Goal: Task Accomplishment & Management: Complete application form

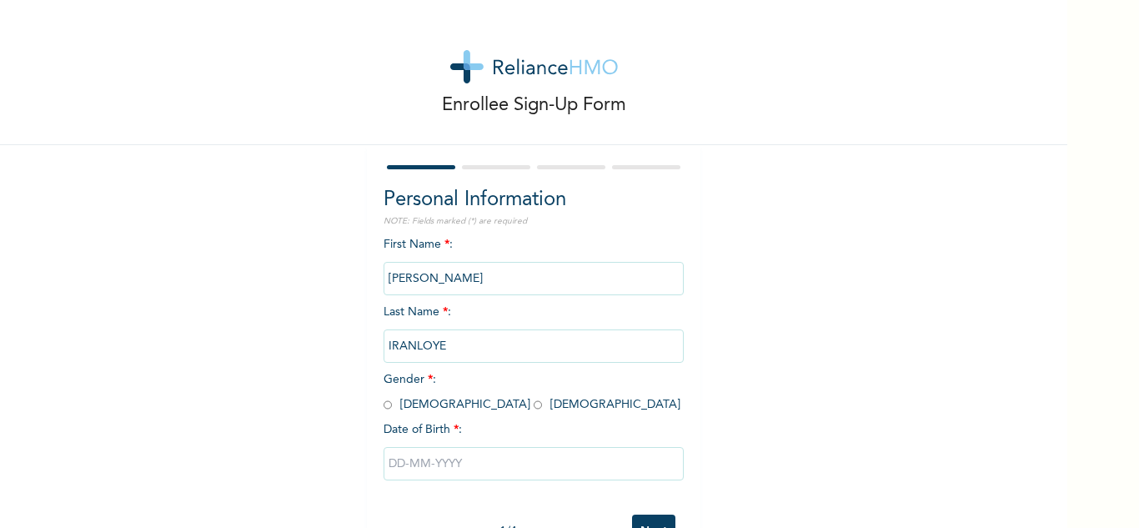
click at [534, 410] on input "radio" at bounding box center [538, 405] width 8 height 16
radio input "true"
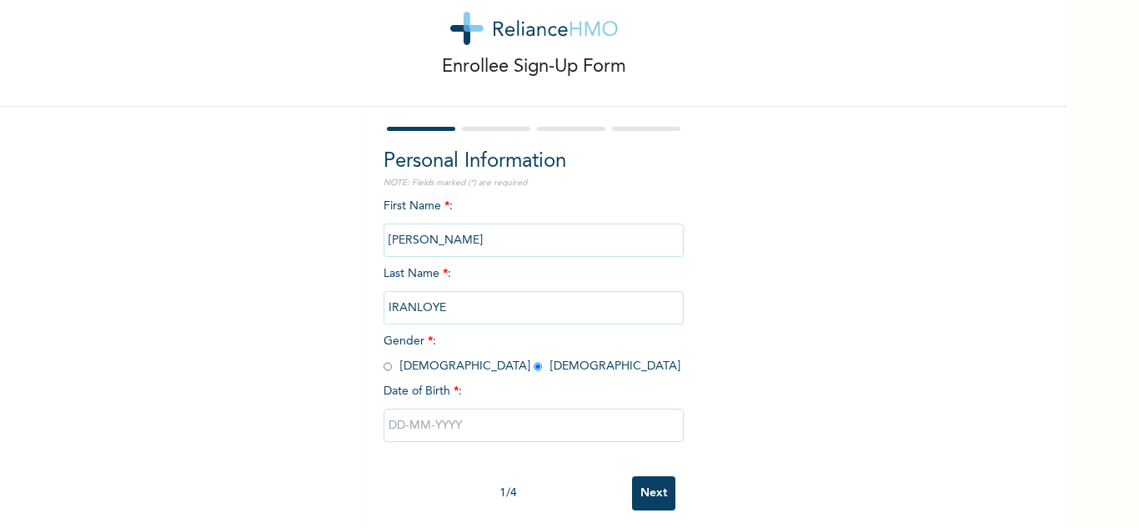
scroll to position [58, 0]
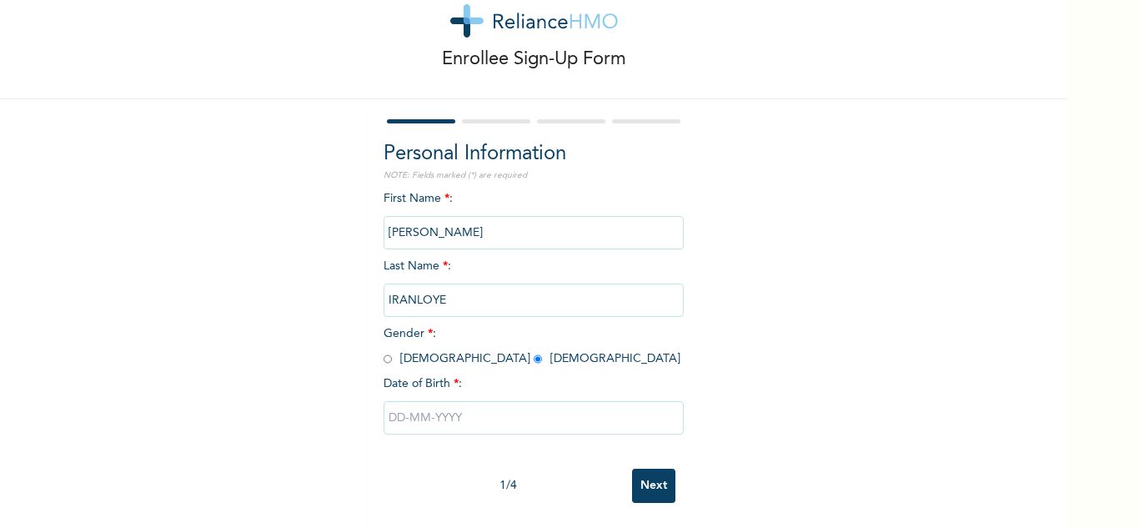
click at [483, 405] on input "text" at bounding box center [534, 417] width 300 height 33
select select "9"
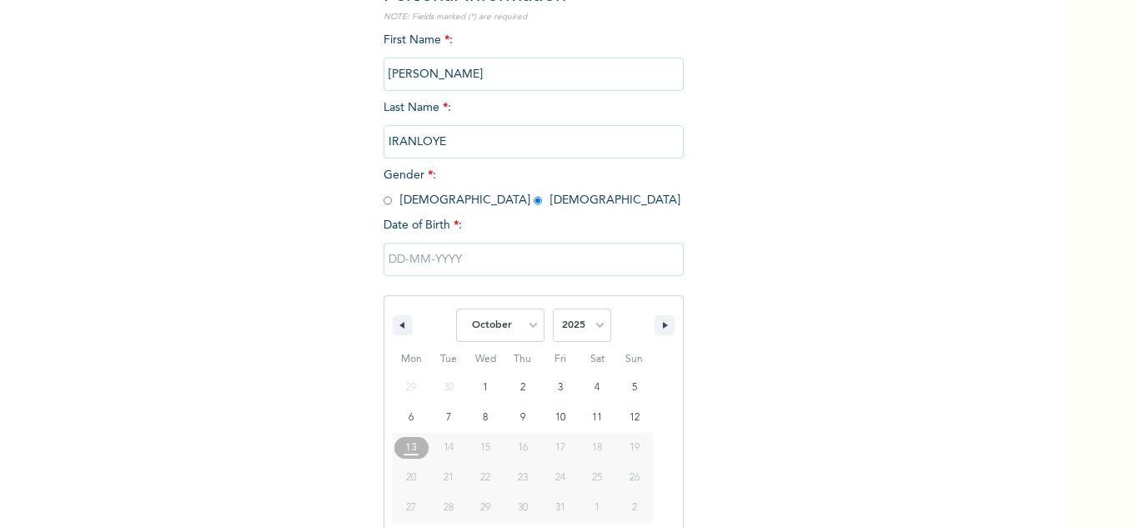
scroll to position [230, 0]
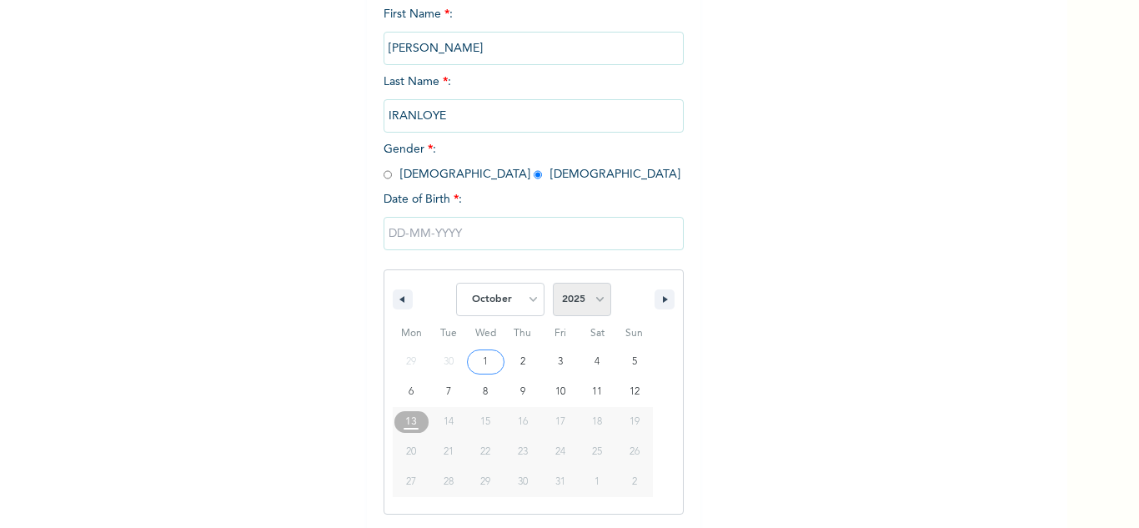
click at [577, 306] on select "2025 2024 2023 2022 2021 2020 2019 2018 2017 2016 2015 2014 2013 2012 2011 2010…" at bounding box center [582, 299] width 58 height 33
click at [553, 284] on select "2025 2024 2023 2022 2021 2020 2019 2018 2017 2016 2015 2014 2013 2012 2011 2010…" at bounding box center [582, 299] width 58 height 33
click at [597, 307] on select "2025 2024 2023 2022 2021 2020 2019 2018 2017 2016 2015 2014 2013 2012 2011 2010…" at bounding box center [582, 299] width 58 height 33
select select "1995"
click at [553, 284] on select "2025 2024 2023 2022 2021 2020 2019 2018 2017 2016 2015 2014 2013 2012 2011 2010…" at bounding box center [582, 299] width 58 height 33
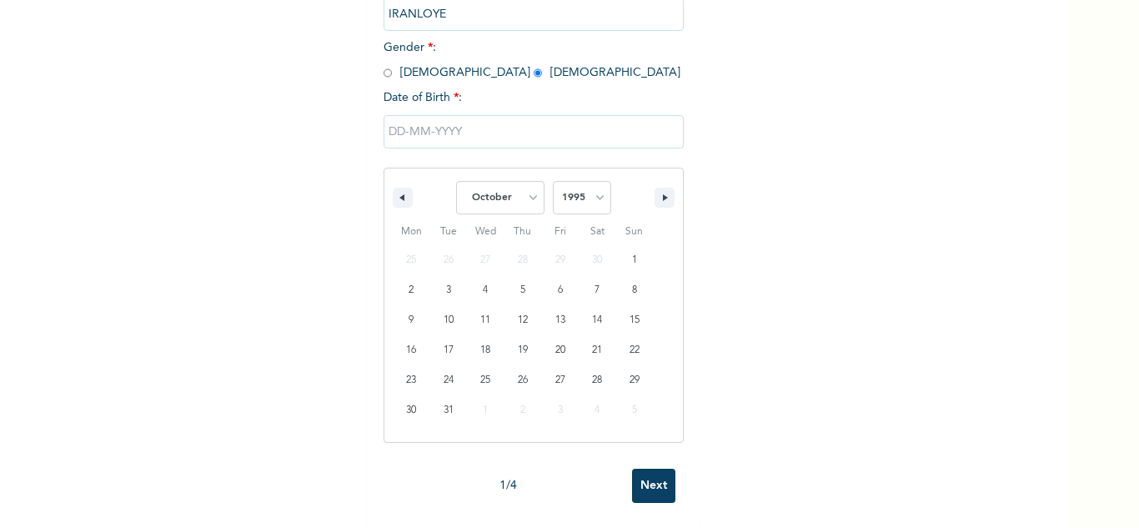
scroll to position [58, 0]
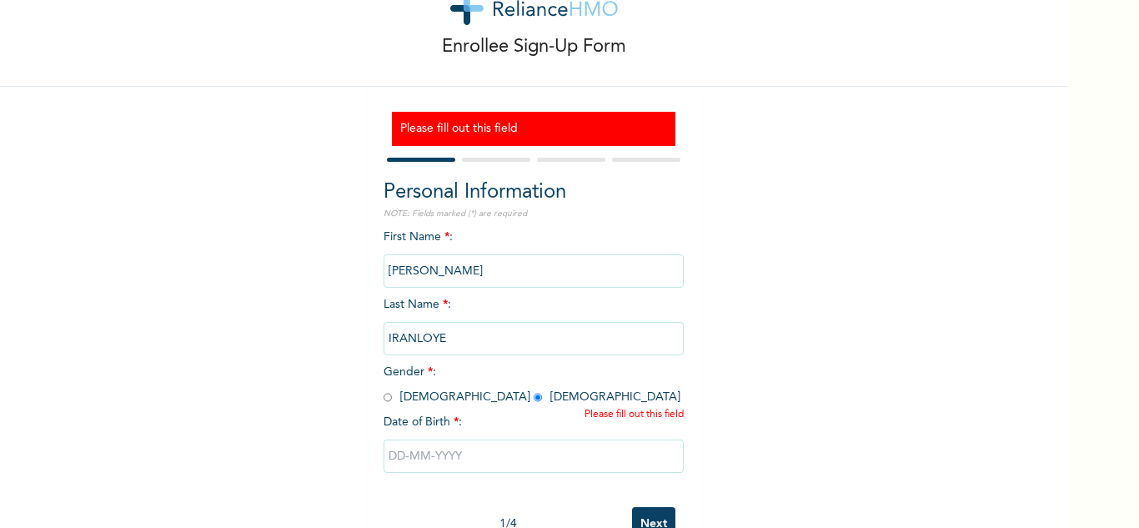
click at [436, 460] on input "text" at bounding box center [534, 456] width 300 height 33
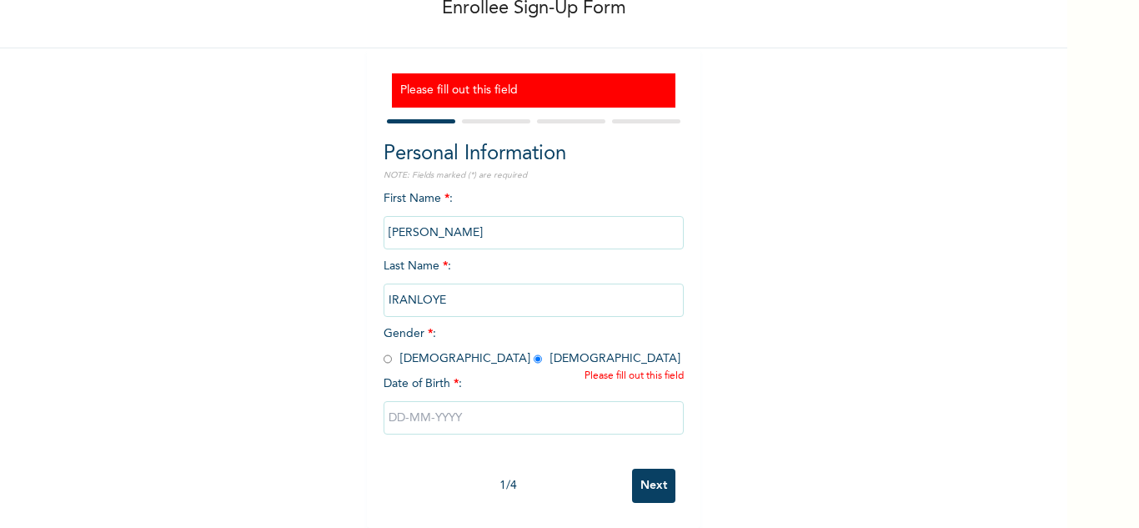
select select "9"
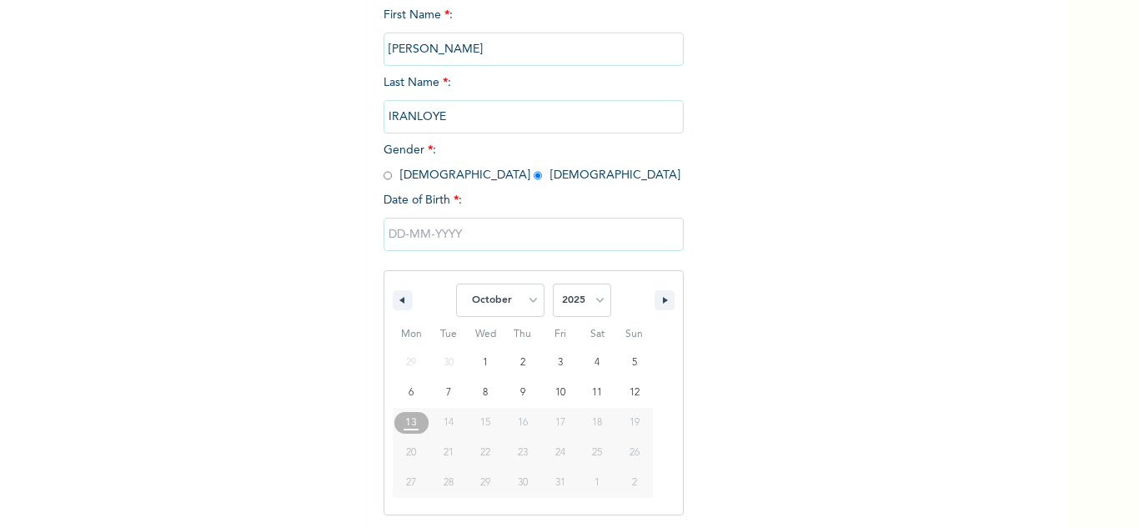
scroll to position [281, 0]
click at [555, 301] on select "2025 2024 2023 2022 2021 2020 2019 2018 2017 2016 2015 2014 2013 2012 2011 2010…" at bounding box center [582, 299] width 58 height 33
select select "1995"
click at [553, 284] on select "2025 2024 2023 2022 2021 2020 2019 2018 2017 2016 2015 2014 2013 2012 2011 2010…" at bounding box center [582, 299] width 58 height 33
click at [531, 303] on select "January February March April May June July August September October November De…" at bounding box center [500, 299] width 88 height 33
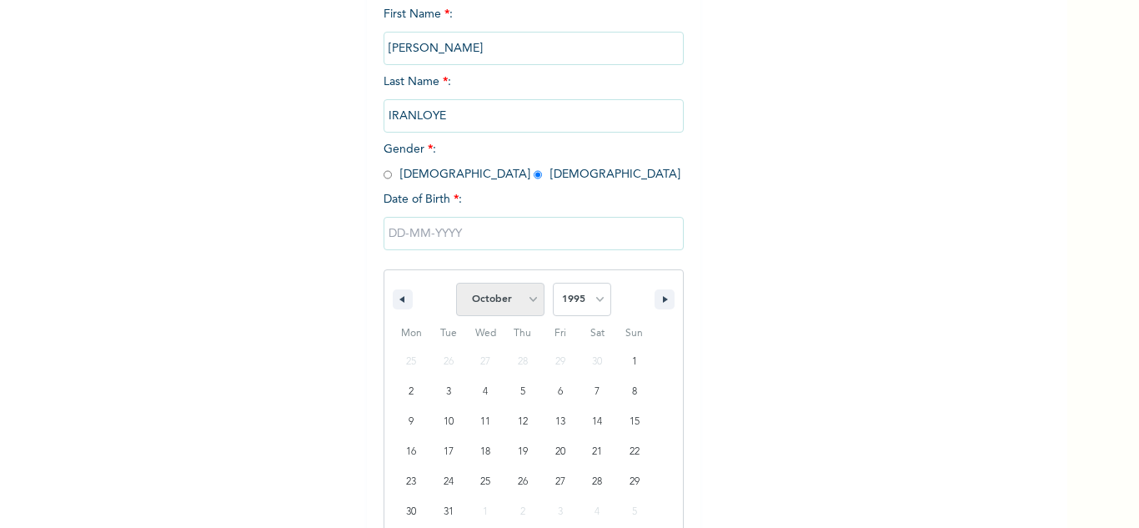
select select "8"
click at [456, 284] on select "January February March April May June July August September October November De…" at bounding box center [500, 299] width 88 height 33
type input "[DATE]"
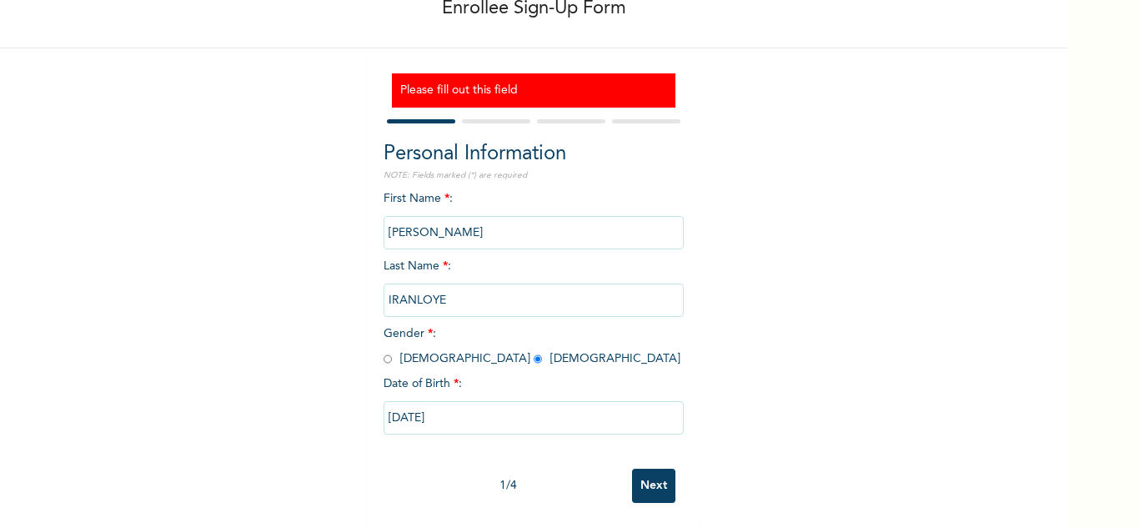
click at [650, 475] on input "Next" at bounding box center [653, 486] width 43 height 34
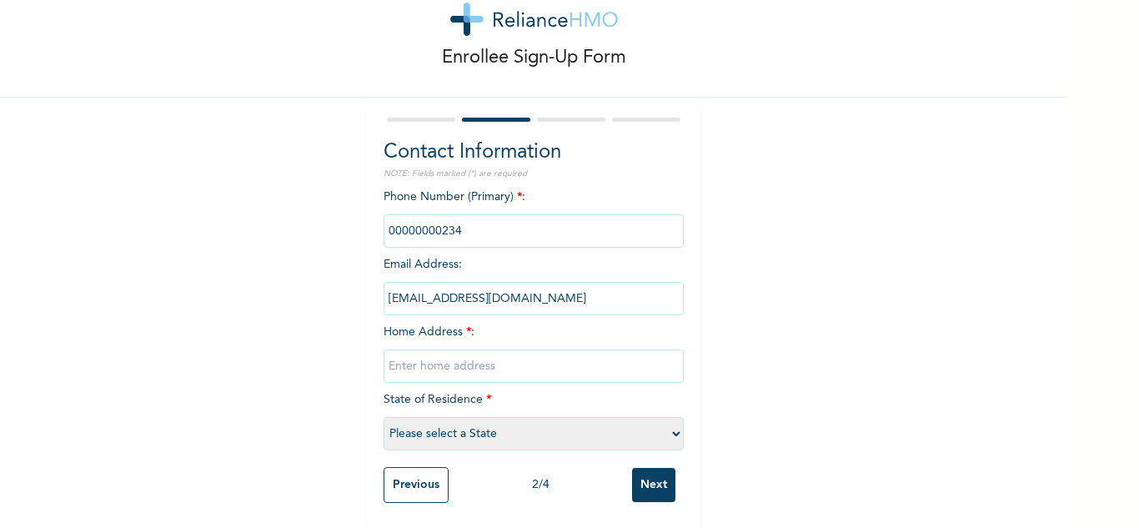
click at [516, 355] on input "text" at bounding box center [534, 366] width 300 height 33
type input "l"
type input "[GEOGRAPHIC_DATA]"
click at [632, 468] on input "Next" at bounding box center [653, 485] width 43 height 34
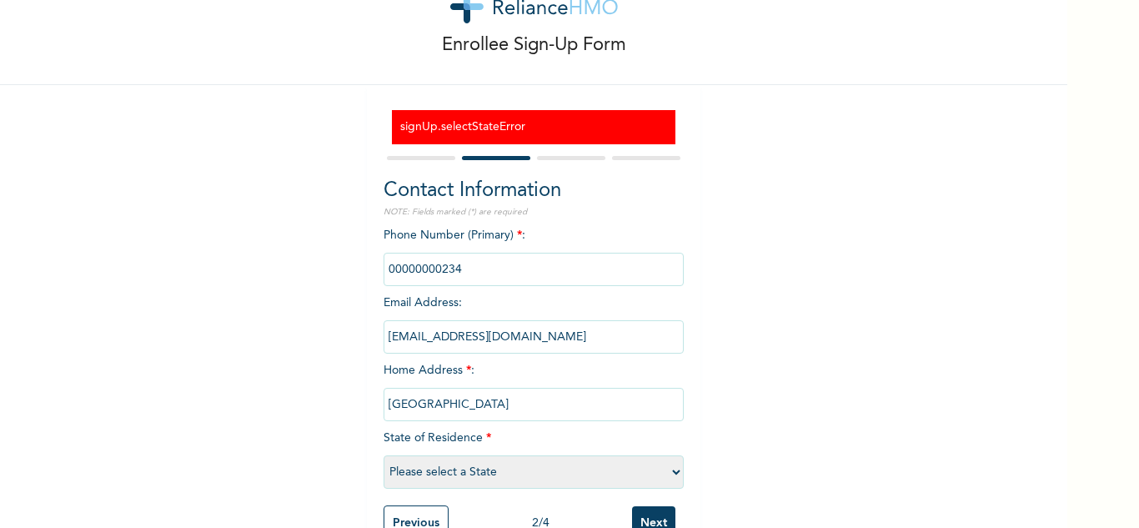
click at [780, 309] on div "Enrollee Sign-Up Form signUp.selectStateError Contact Information NOTE: Fields …" at bounding box center [534, 253] width 1068 height 626
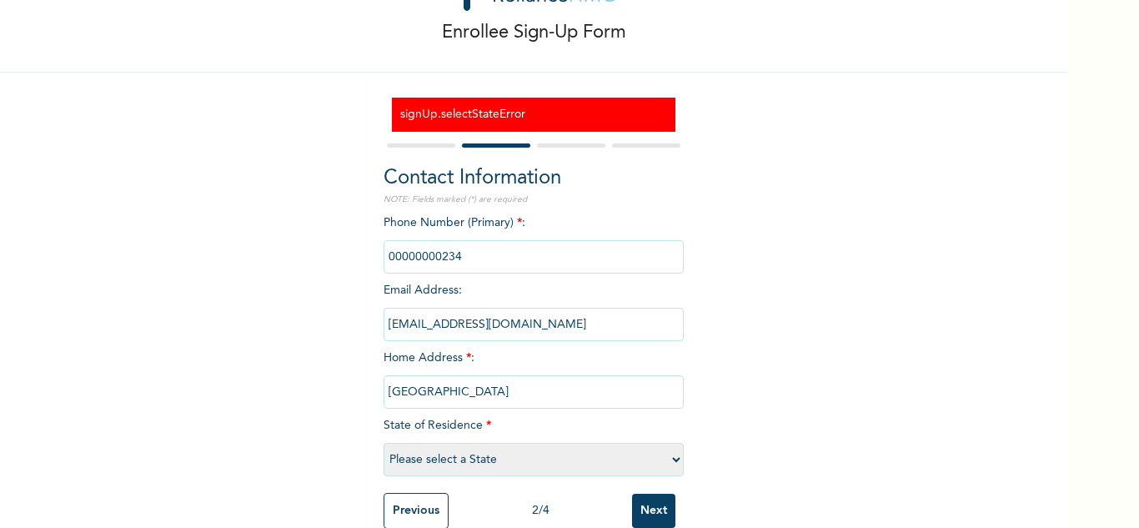
scroll to position [111, 0]
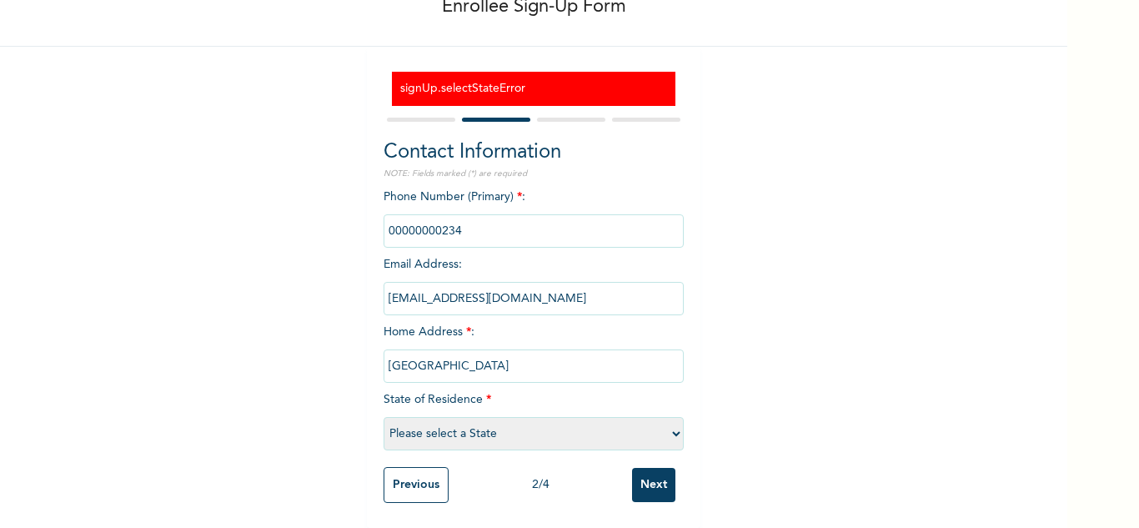
click at [514, 428] on select "Please select a State [PERSON_NAME] (FCT) [PERSON_NAME] Ibom [GEOGRAPHIC_DATA] …" at bounding box center [534, 433] width 300 height 33
select select "25"
click at [384, 417] on select "Please select a State [PERSON_NAME] (FCT) [PERSON_NAME] Ibom [GEOGRAPHIC_DATA] …" at bounding box center [534, 433] width 300 height 33
click at [661, 483] on input "Next" at bounding box center [653, 485] width 43 height 34
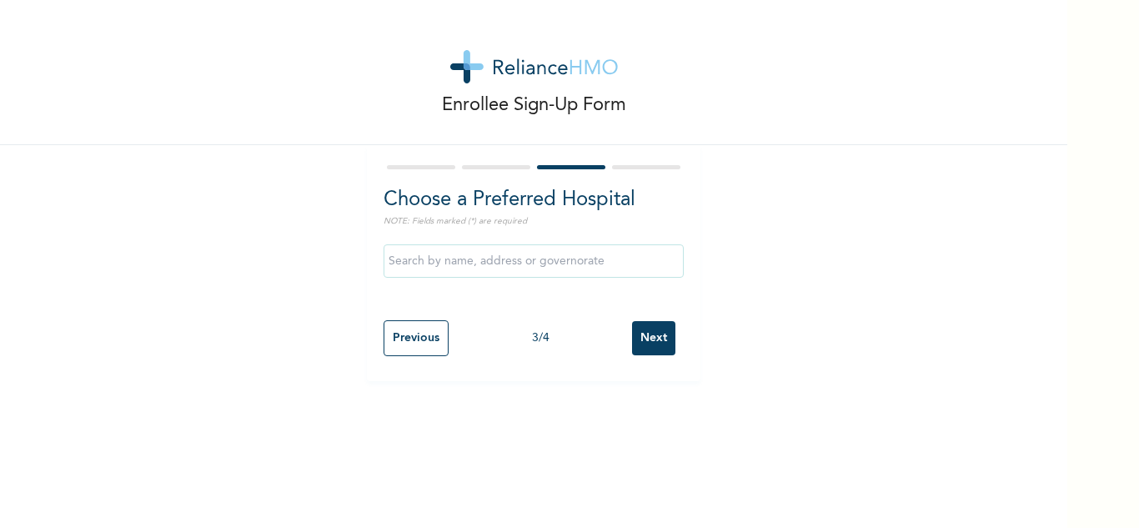
click at [611, 257] on input "text" at bounding box center [534, 260] width 300 height 33
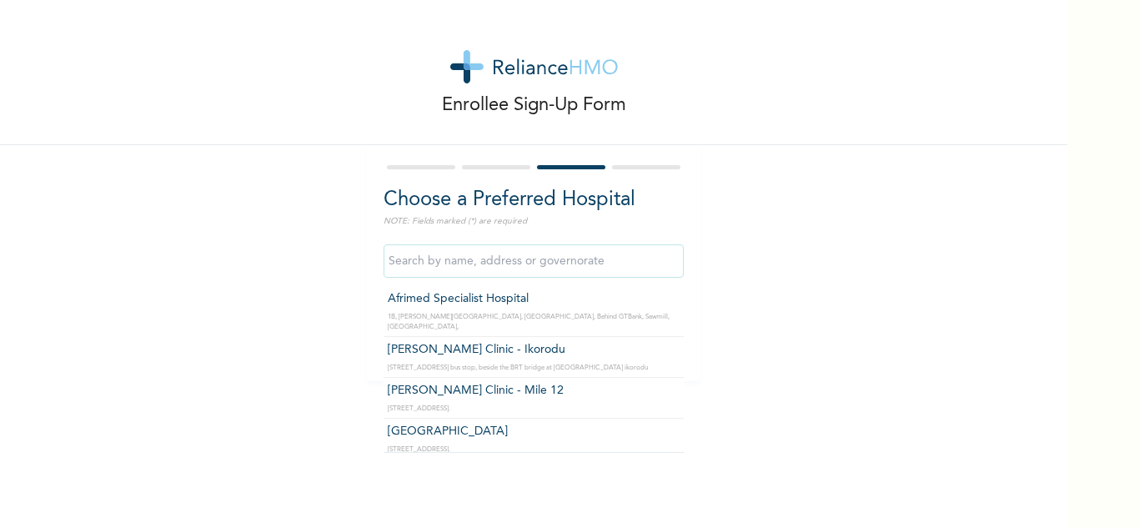
type input "[PERSON_NAME] Clinic - Ikorodu"
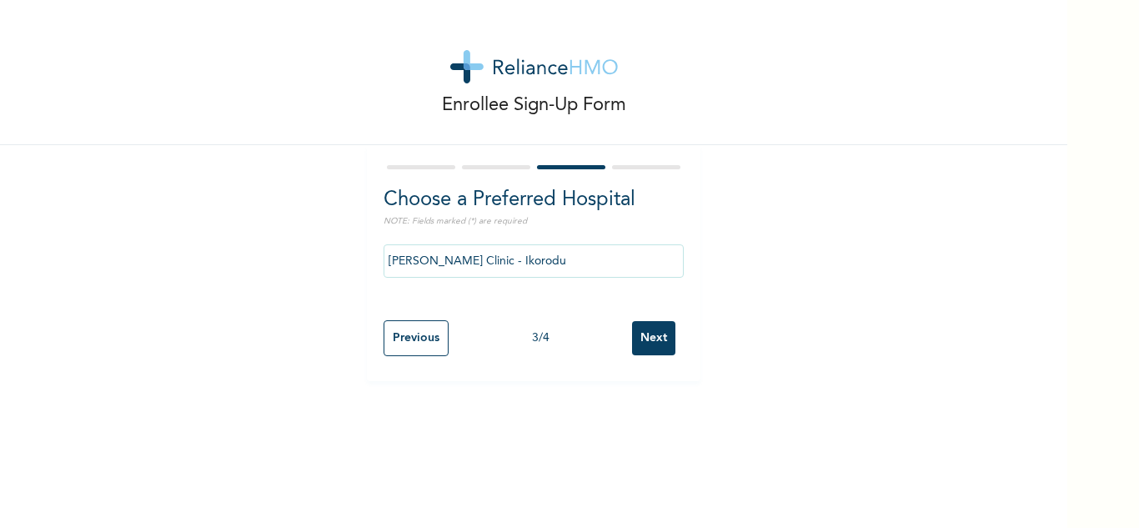
drag, startPoint x: 484, startPoint y: 344, endPoint x: 528, endPoint y: 362, distance: 47.9
click at [632, 344] on input "Next" at bounding box center [653, 338] width 43 height 34
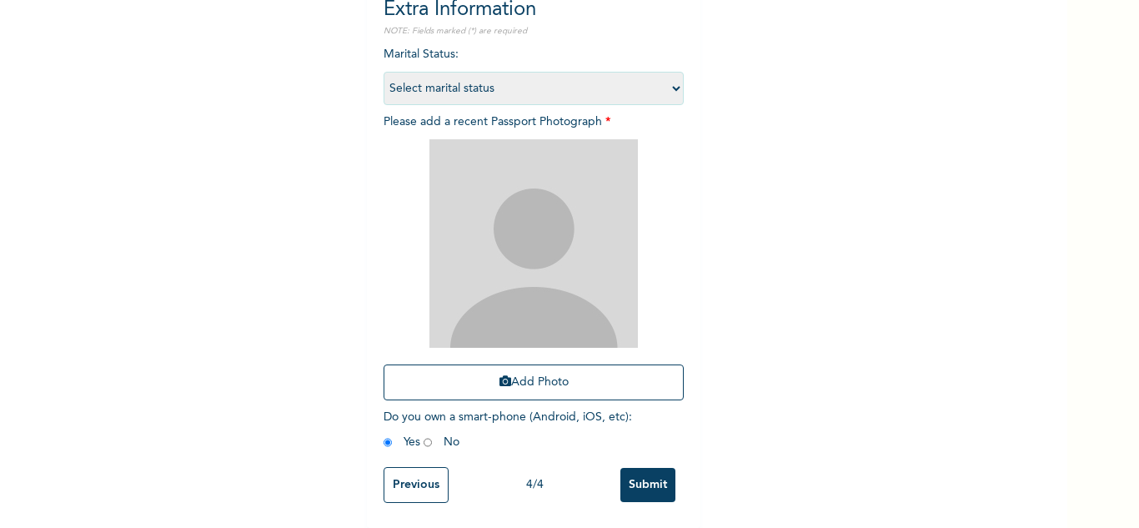
scroll to position [203, 0]
click at [418, 485] on input "Previous" at bounding box center [416, 485] width 65 height 36
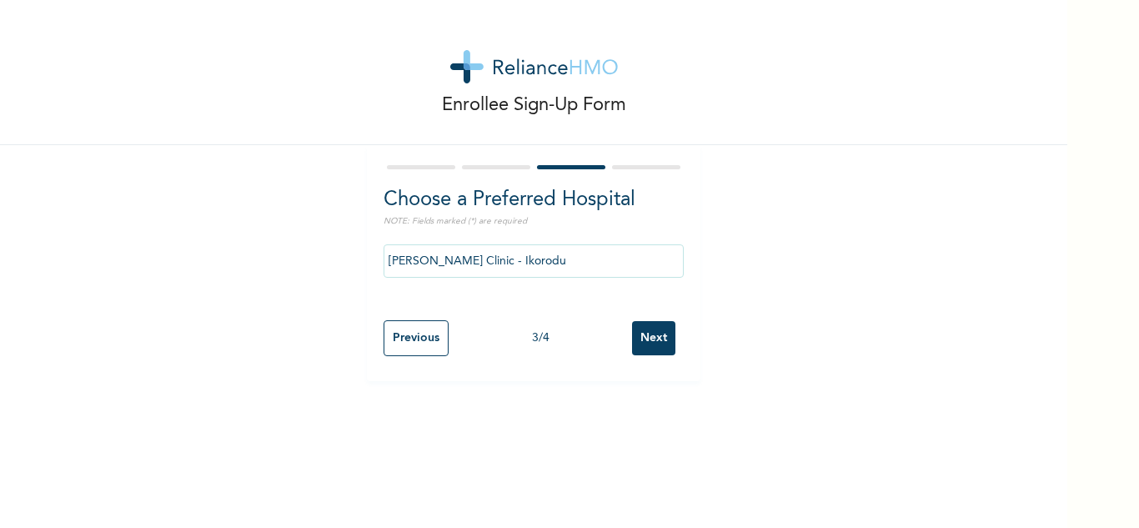
scroll to position [0, 0]
click at [510, 270] on input "[PERSON_NAME] Clinic - Ikorodu" at bounding box center [534, 260] width 300 height 33
drag, startPoint x: 539, startPoint y: 263, endPoint x: 295, endPoint y: 256, distance: 243.7
click at [295, 259] on div "Enrollee Sign-Up Form Choose a Preferred Hospital NOTE: Fields marked (*) are r…" at bounding box center [534, 190] width 1068 height 381
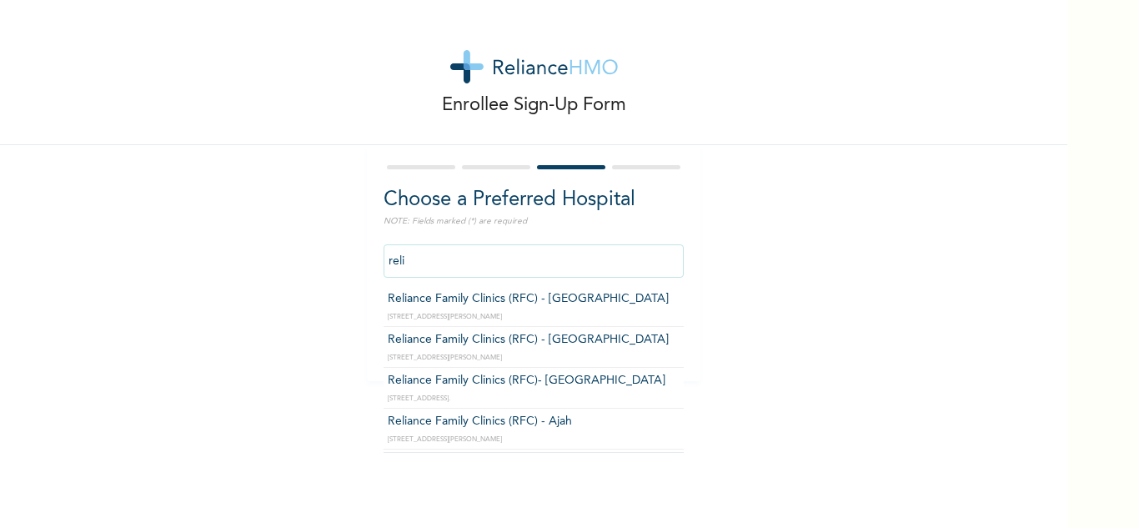
type input "Reliance Family Clinics (RFC) - [GEOGRAPHIC_DATA]"
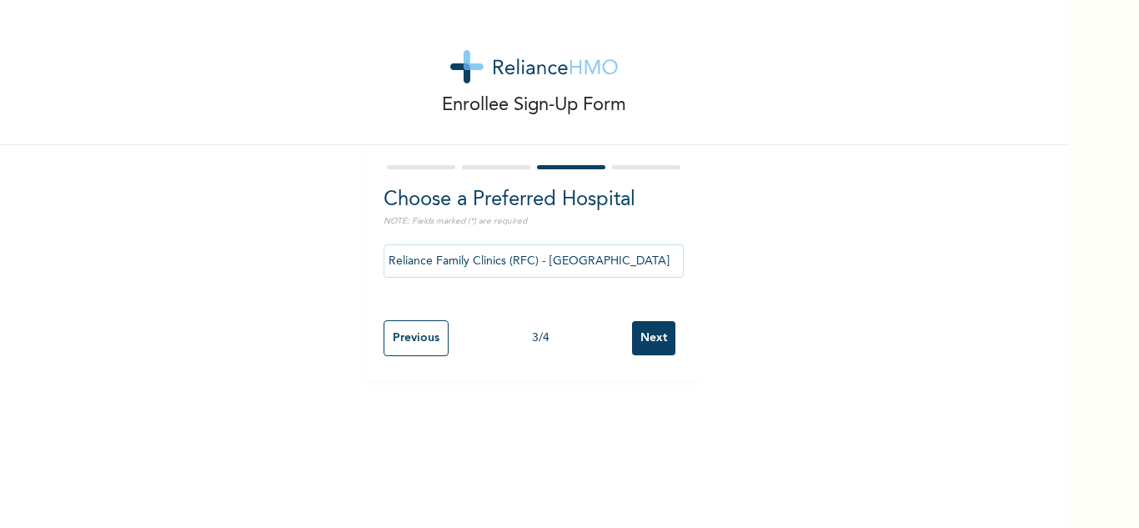
click at [649, 344] on input "Next" at bounding box center [653, 338] width 43 height 34
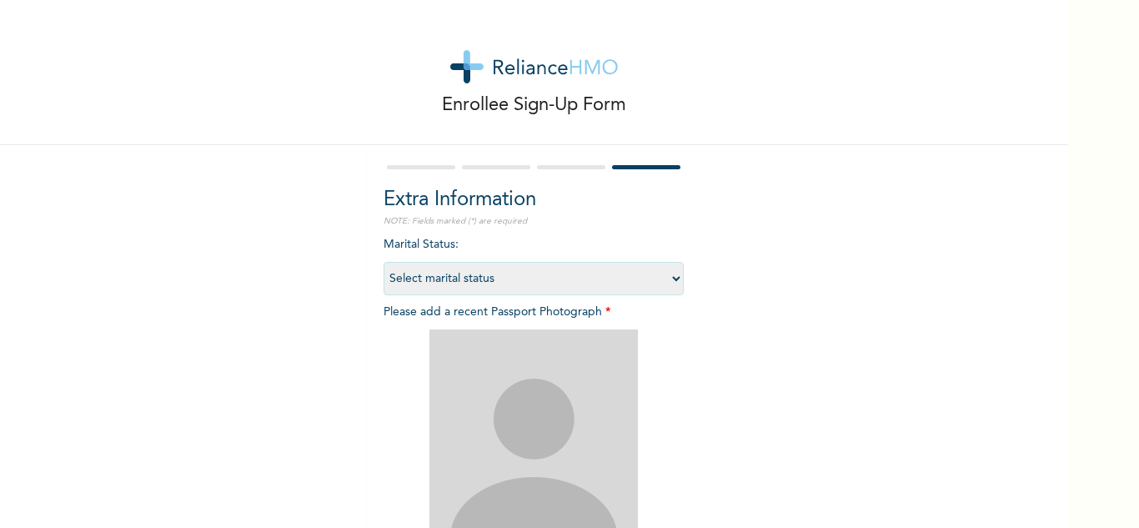
click at [596, 285] on select "Select marital status [DEMOGRAPHIC_DATA] Married [DEMOGRAPHIC_DATA] Widow/[DEMO…" at bounding box center [534, 278] width 300 height 33
select select "1"
click at [384, 262] on select "Select marital status [DEMOGRAPHIC_DATA] Married [DEMOGRAPHIC_DATA] Widow/[DEMO…" at bounding box center [534, 278] width 300 height 33
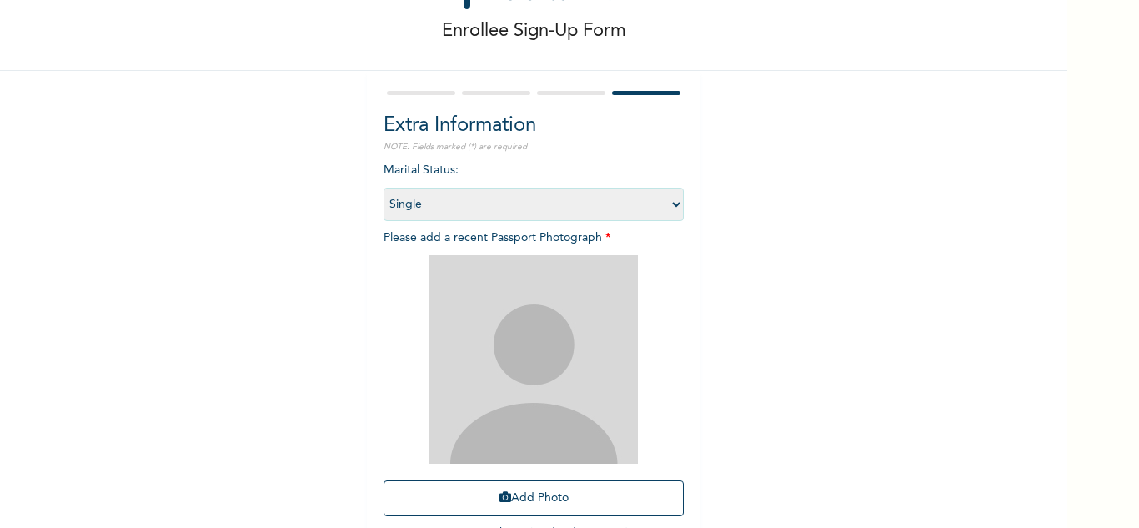
scroll to position [203, 0]
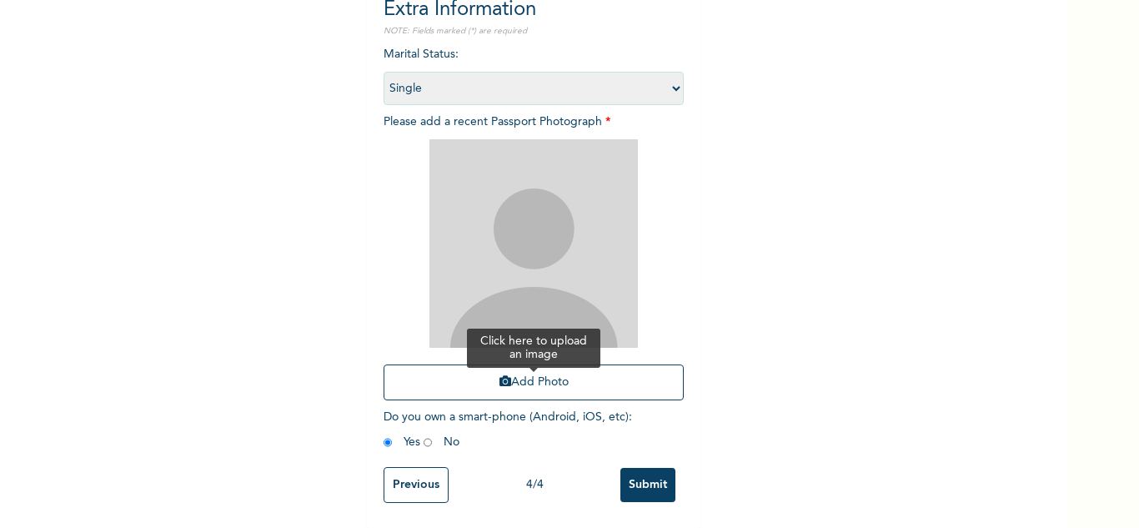
click at [541, 368] on button "Add Photo" at bounding box center [534, 383] width 300 height 36
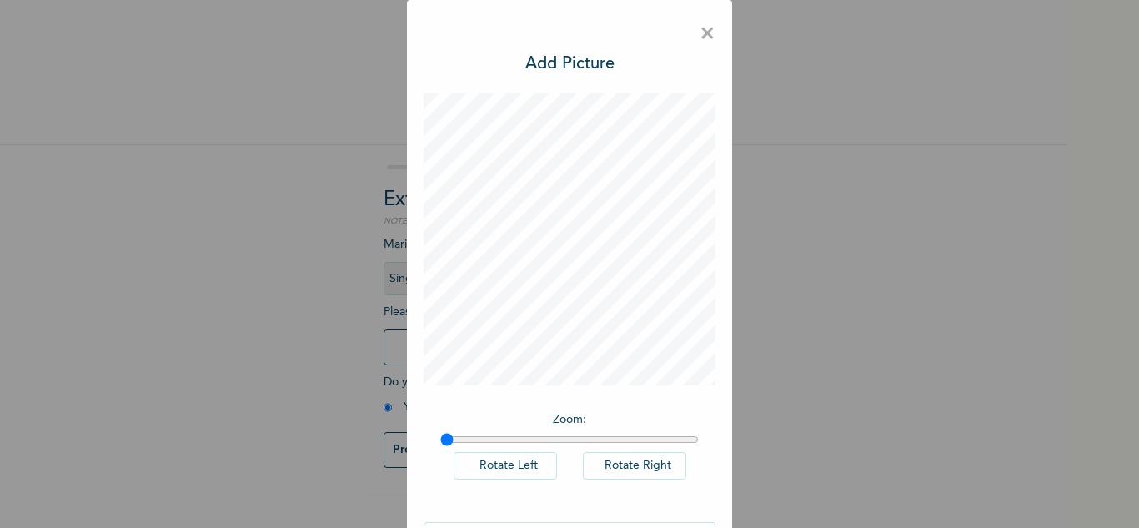
scroll to position [54, 0]
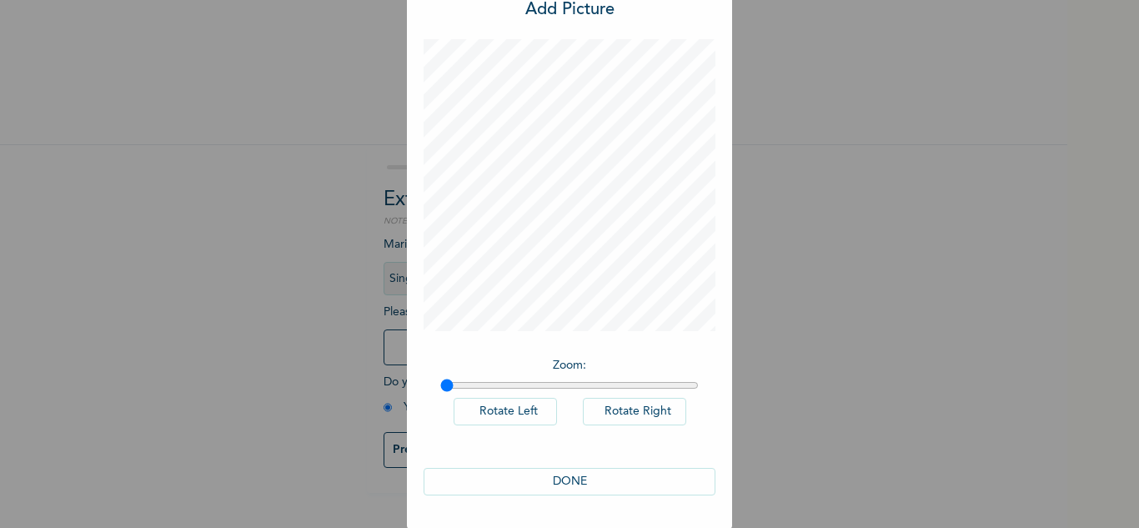
click at [554, 488] on button "DONE" at bounding box center [570, 482] width 292 height 28
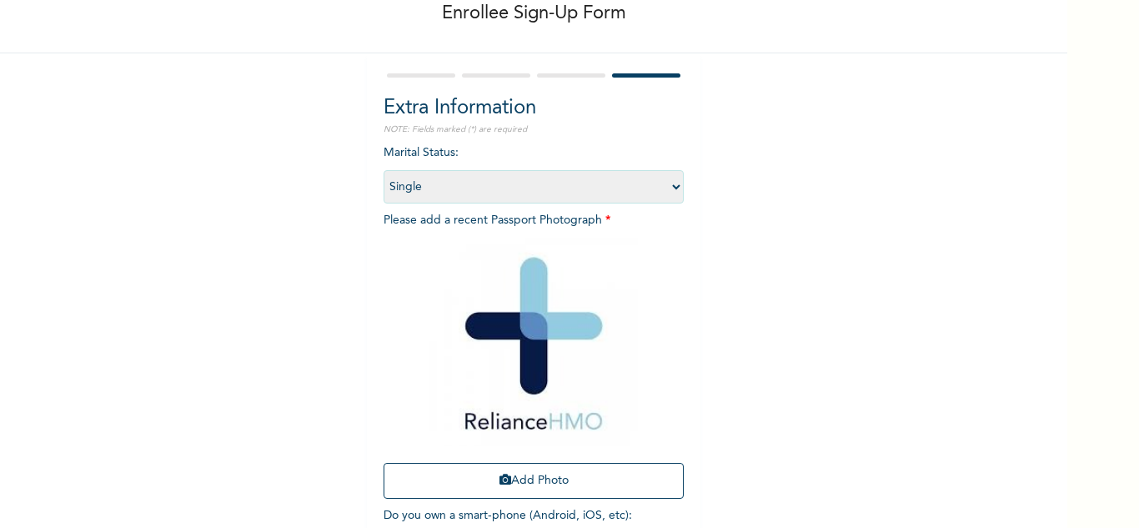
scroll to position [203, 0]
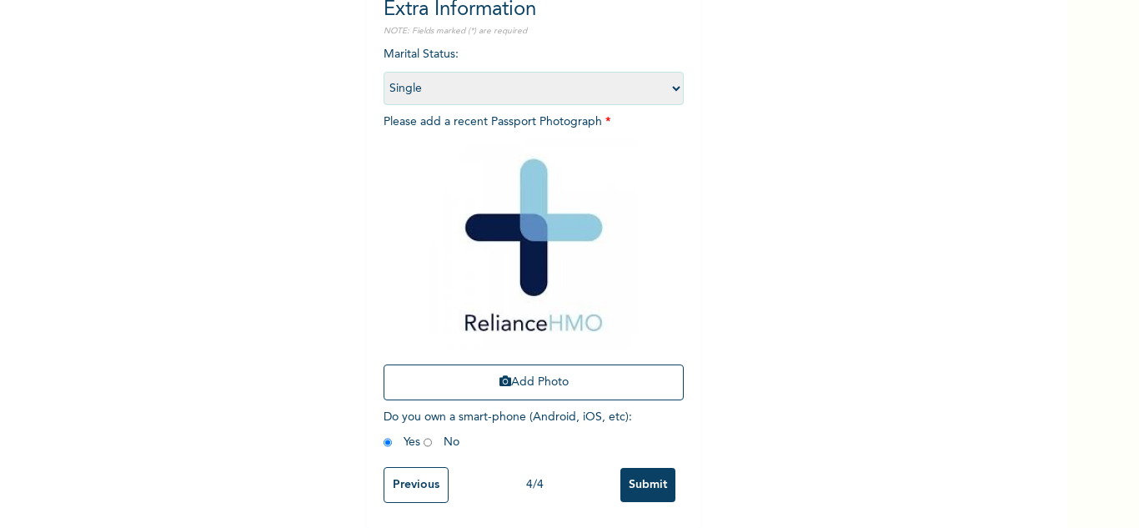
click at [646, 475] on input "Submit" at bounding box center [648, 485] width 55 height 34
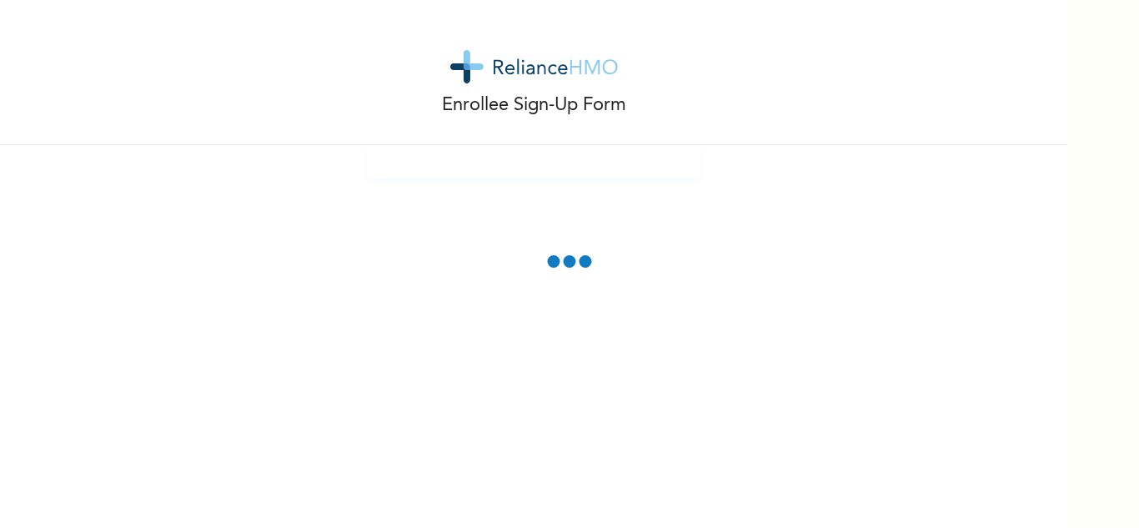
scroll to position [0, 0]
